Goal: Task Accomplishment & Management: Manage account settings

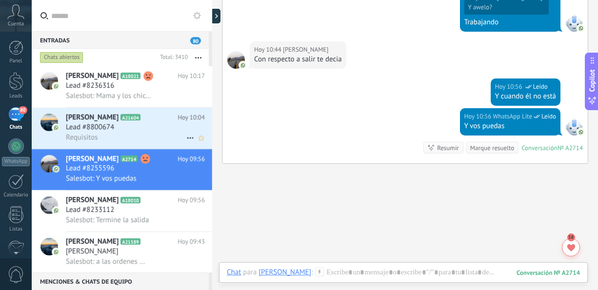
drag, startPoint x: 157, startPoint y: 181, endPoint x: 128, endPoint y: 144, distance: 46.6
click at [128, 144] on div "[PERSON_NAME] A21604 [DATE] 10:04 Lead #8800674 Requisitos" at bounding box center [139, 128] width 146 height 41
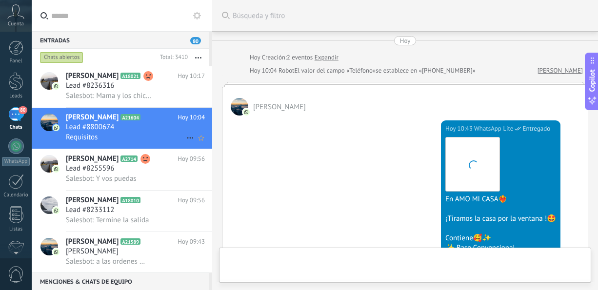
scroll to position [271, 0]
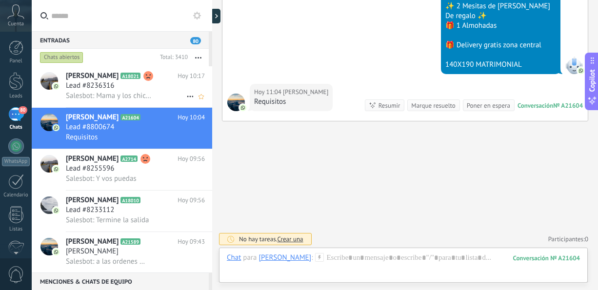
click at [120, 101] on span "Salesbot: Mama y los chicos vienen" at bounding box center [108, 95] width 85 height 9
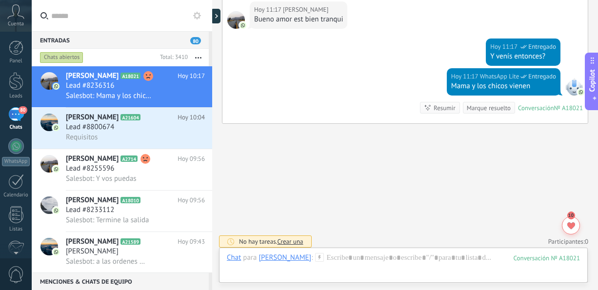
scroll to position [685, 0]
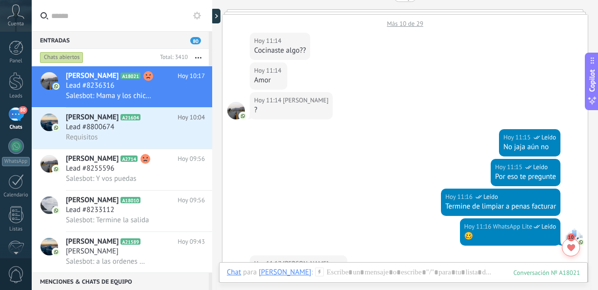
click at [210, 47] on div "Entradas 80 Chats abiertos Total: 3410 Silenciar Acciones múltiples Ordenar Más…" at bounding box center [122, 152] width 181 height 242
click at [195, 53] on button "button" at bounding box center [198, 58] width 21 height 18
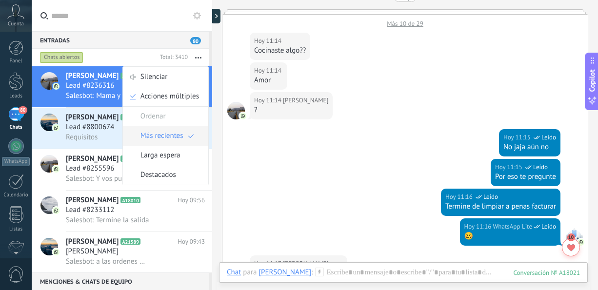
click at [157, 141] on span "Más recientes" at bounding box center [162, 136] width 43 height 20
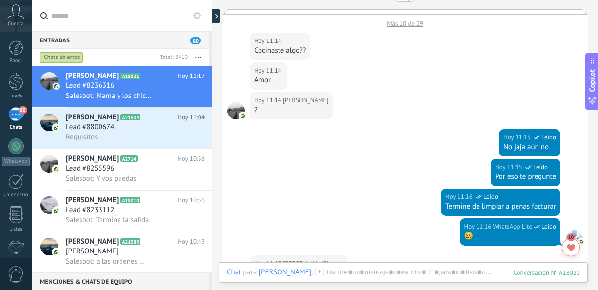
click at [157, 141] on div "Requisitos" at bounding box center [135, 137] width 139 height 10
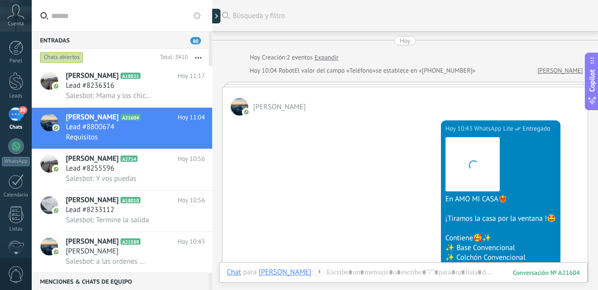
scroll to position [227, 0]
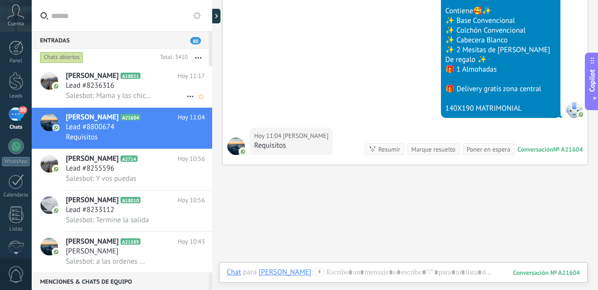
click at [146, 88] on div "Lead #8236316" at bounding box center [135, 86] width 139 height 10
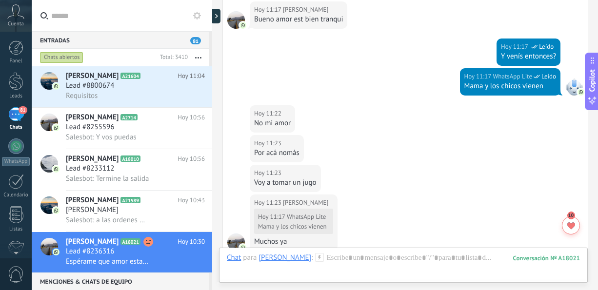
scroll to position [1247, 0]
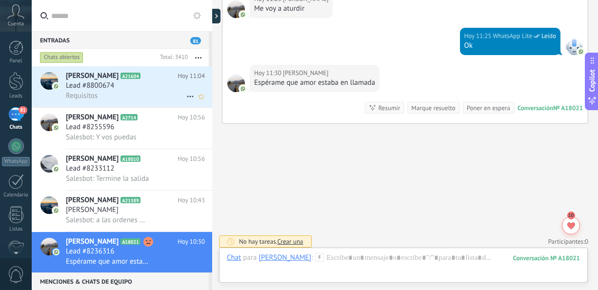
click at [105, 93] on div "Requisitos" at bounding box center [135, 96] width 139 height 10
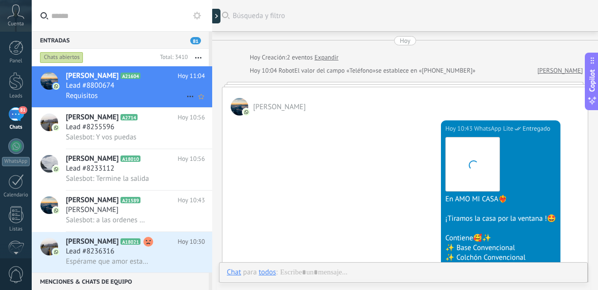
scroll to position [227, 0]
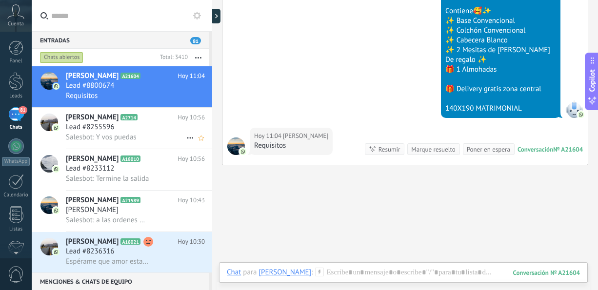
click at [115, 142] on h3 "Salesbot: Y vos puedas" at bounding box center [104, 138] width 76 height 10
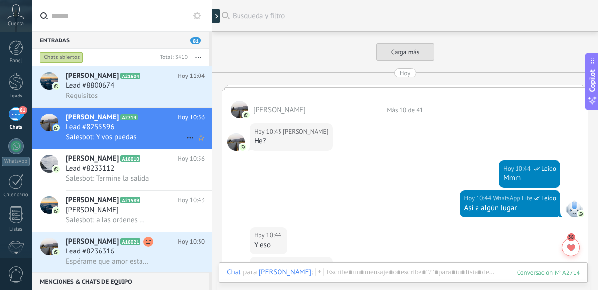
scroll to position [339, 0]
